Goal: Transaction & Acquisition: Download file/media

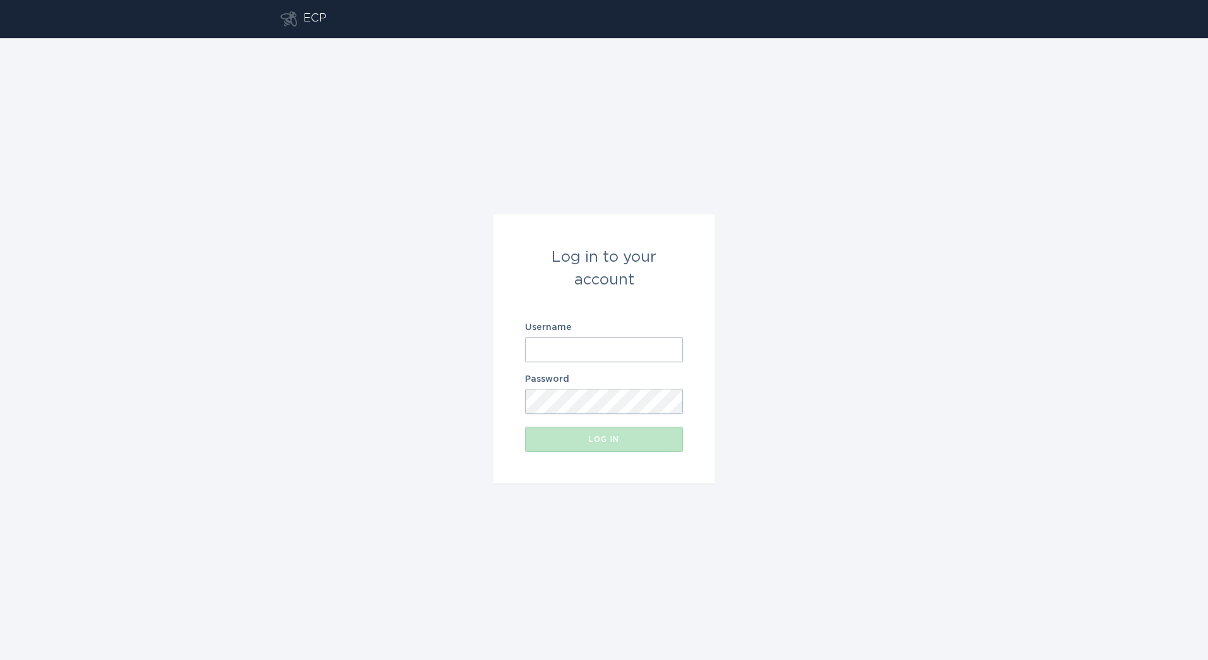
click at [585, 346] on input "Username" at bounding box center [604, 349] width 158 height 25
paste input "[EMAIL_ADDRESS][DOMAIN_NAME]"
type input "[EMAIL_ADDRESS][DOMAIN_NAME]"
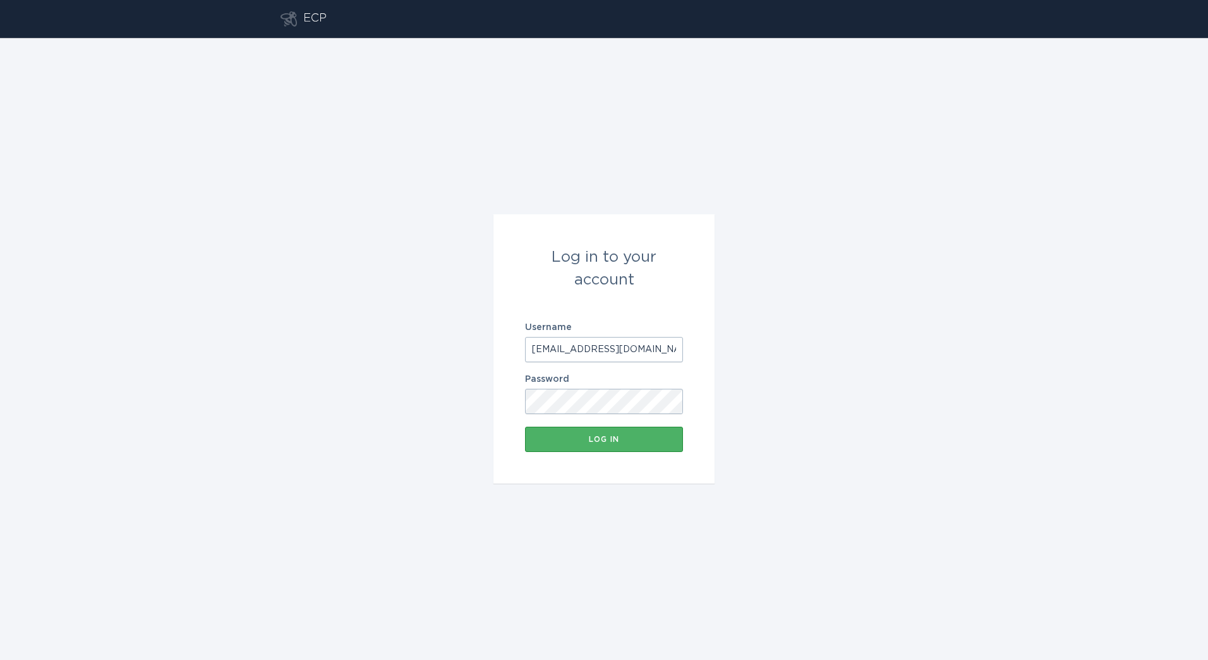
click at [567, 439] on div "Log in" at bounding box center [603, 439] width 145 height 8
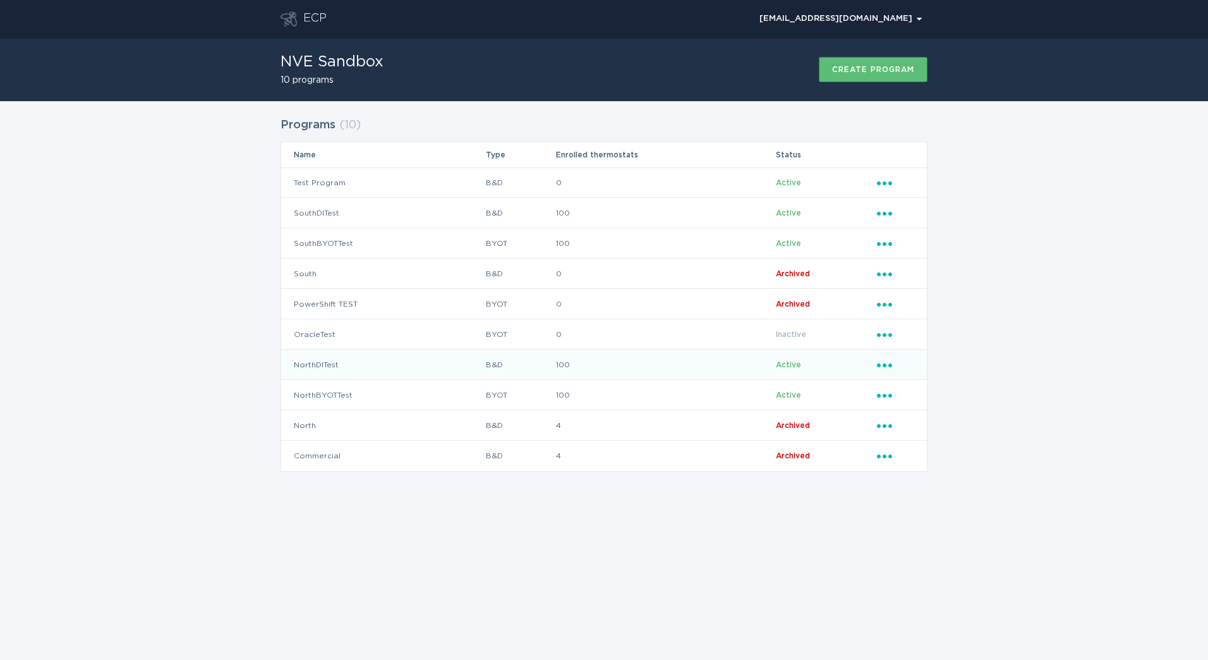
click at [625, 351] on td "100" at bounding box center [665, 364] width 220 height 30
click at [1008, 602] on div "ECP [EMAIL_ADDRESS][DOMAIN_NAME] Chevron NVE Sandbox 10 programs Create program…" at bounding box center [604, 330] width 1208 height 660
click at [252, 159] on div "Programs ( 10 ) Name Type Enrolled thermostats Status Test Program B&D 0 Active…" at bounding box center [604, 302] width 1208 height 402
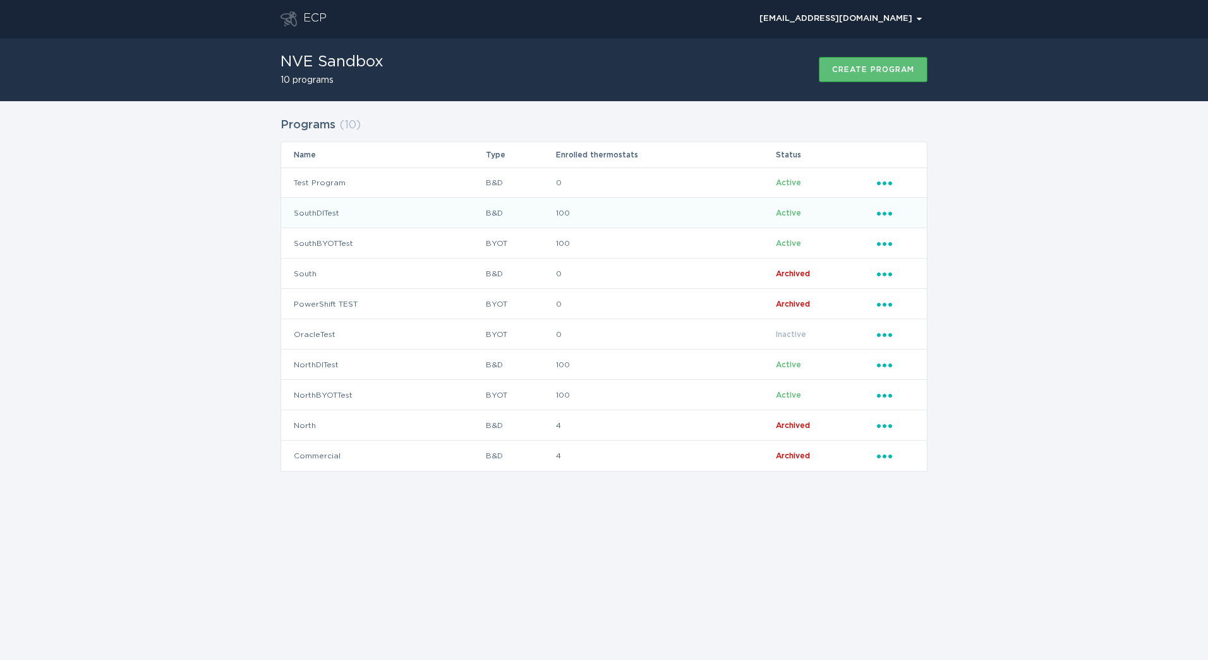
click at [891, 213] on icon "Popover menu" at bounding box center [884, 214] width 15 height 4
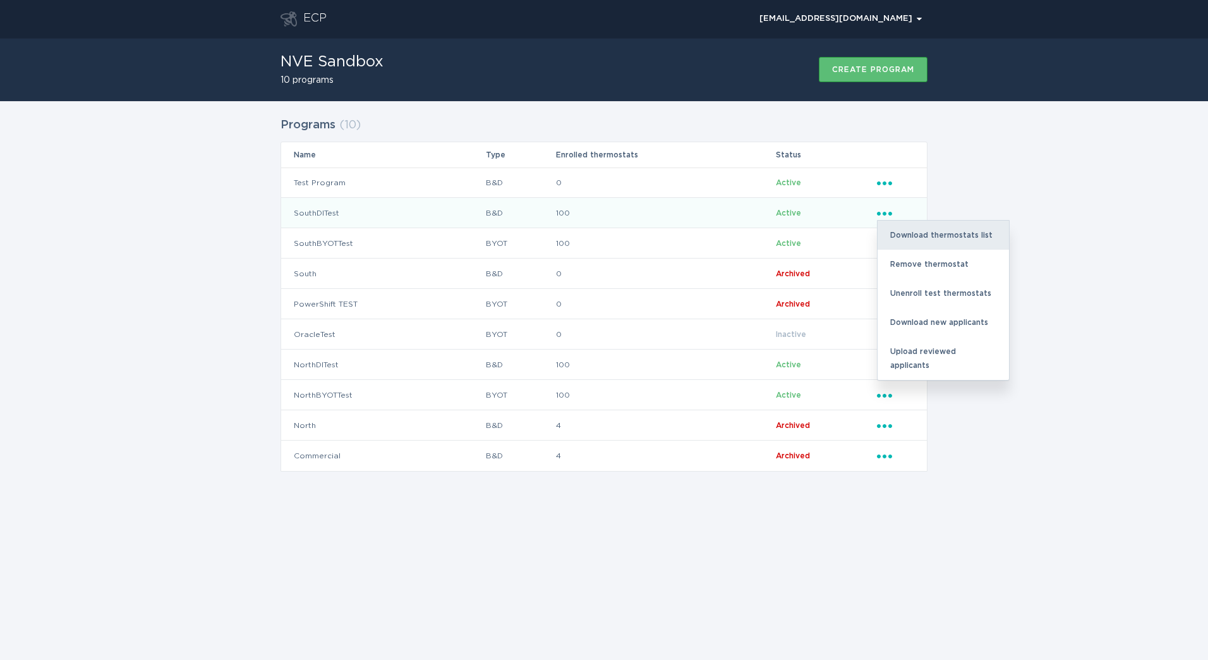
click at [933, 235] on div "Download thermostats list" at bounding box center [943, 235] width 131 height 29
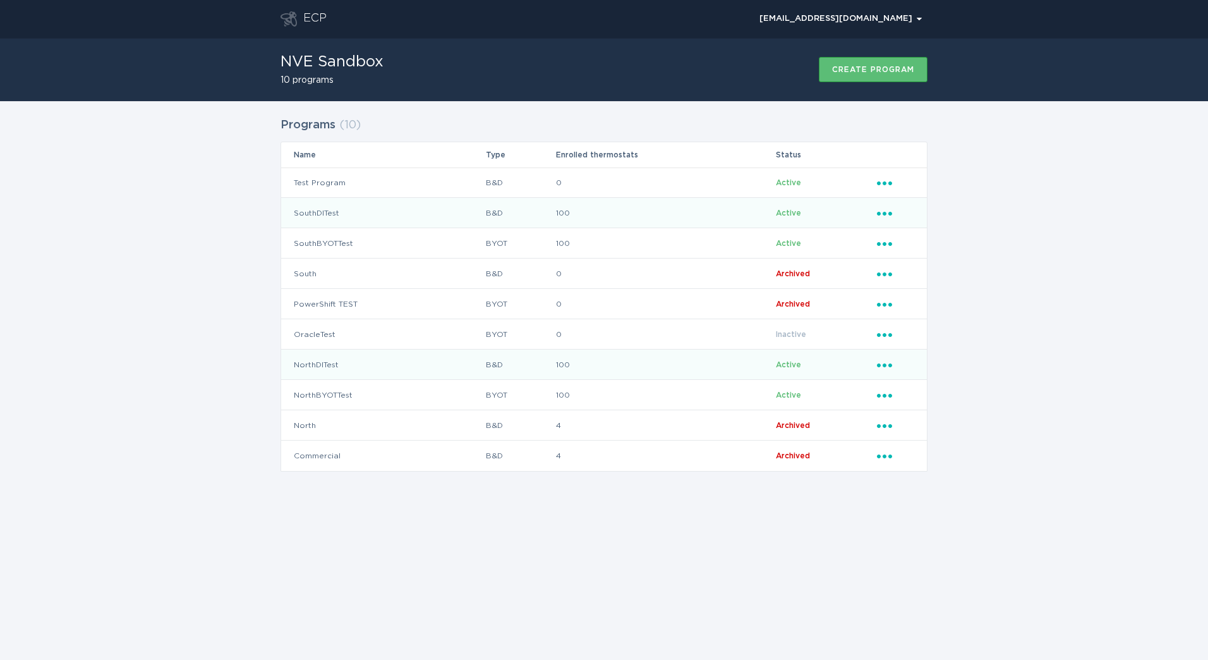
click at [888, 365] on icon "Ellipsis" at bounding box center [886, 363] width 18 height 11
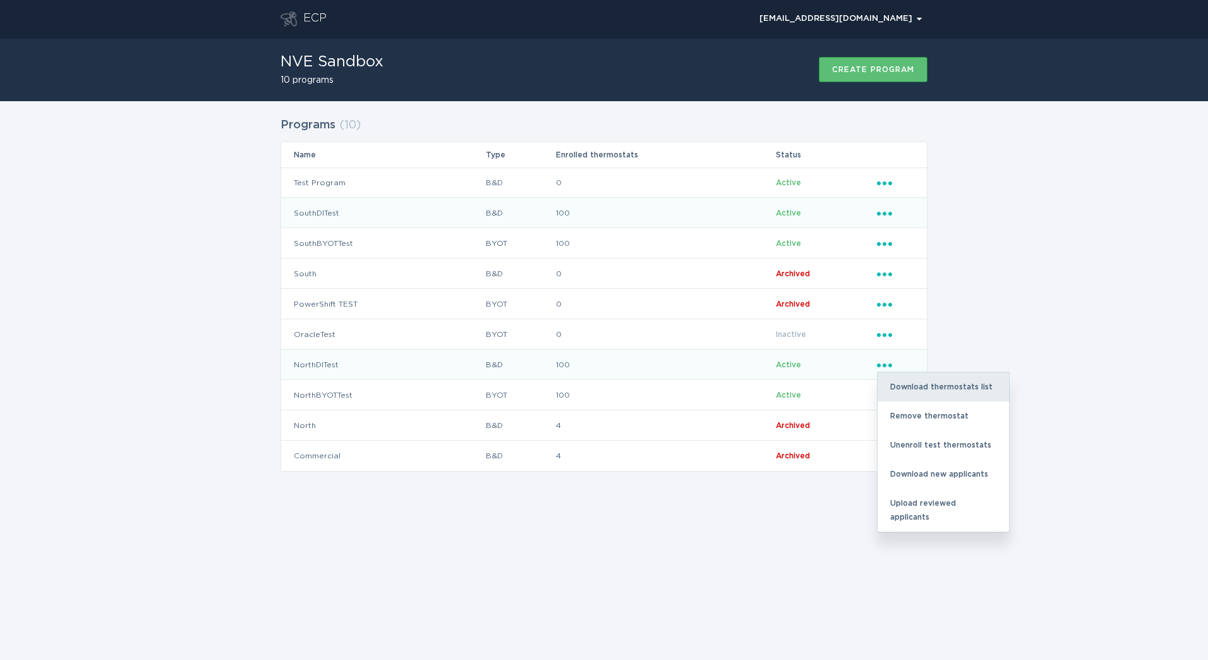
click at [904, 383] on div "Download thermostats list" at bounding box center [943, 386] width 131 height 29
